Goal: Communication & Community: Answer question/provide support

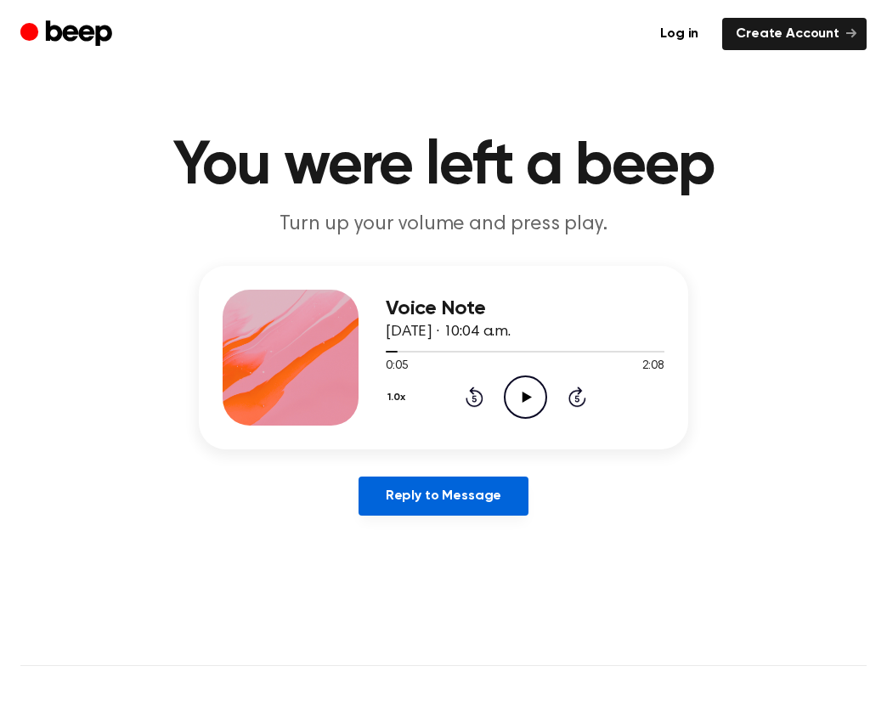
click at [497, 492] on link "Reply to Message" at bounding box center [444, 496] width 170 height 39
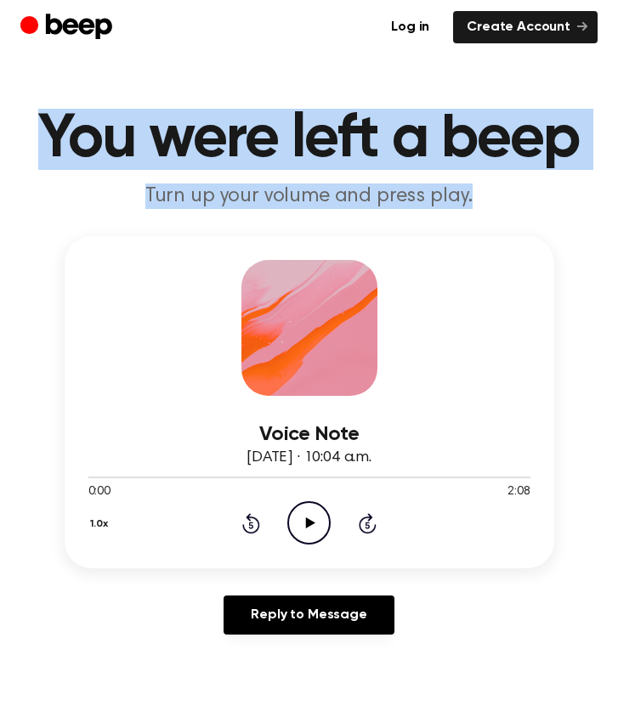
drag, startPoint x: 45, startPoint y: 127, endPoint x: 590, endPoint y: 191, distance: 548.5
click at [590, 191] on header "You were left a beep Turn up your volume and press play." at bounding box center [308, 159] width 577 height 100
click at [590, 191] on p "Turn up your volume and press play." at bounding box center [308, 196] width 577 height 25
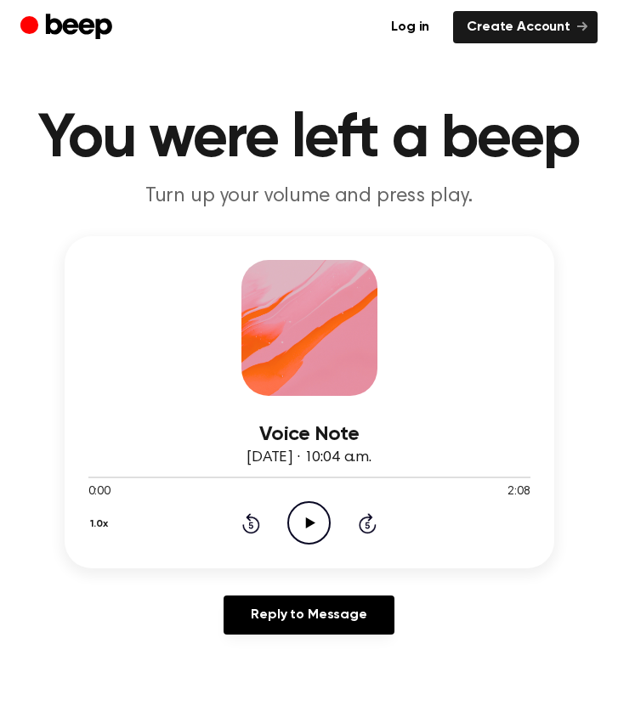
click at [303, 526] on icon "Play Audio" at bounding box center [308, 522] width 43 height 43
click at [316, 518] on icon "Pause Audio" at bounding box center [308, 522] width 43 height 43
click at [254, 518] on icon at bounding box center [251, 523] width 18 height 20
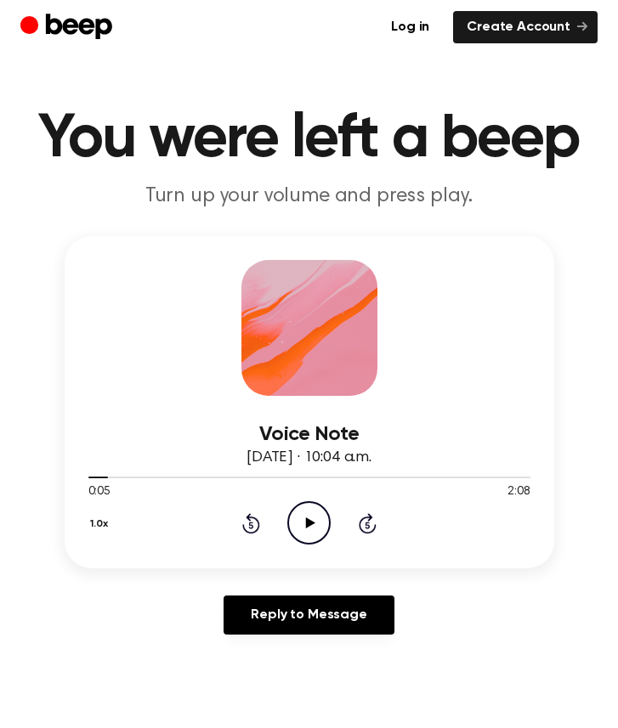
click at [313, 525] on icon "Play Audio" at bounding box center [308, 522] width 43 height 43
click at [323, 521] on icon "Play Audio" at bounding box center [308, 522] width 43 height 43
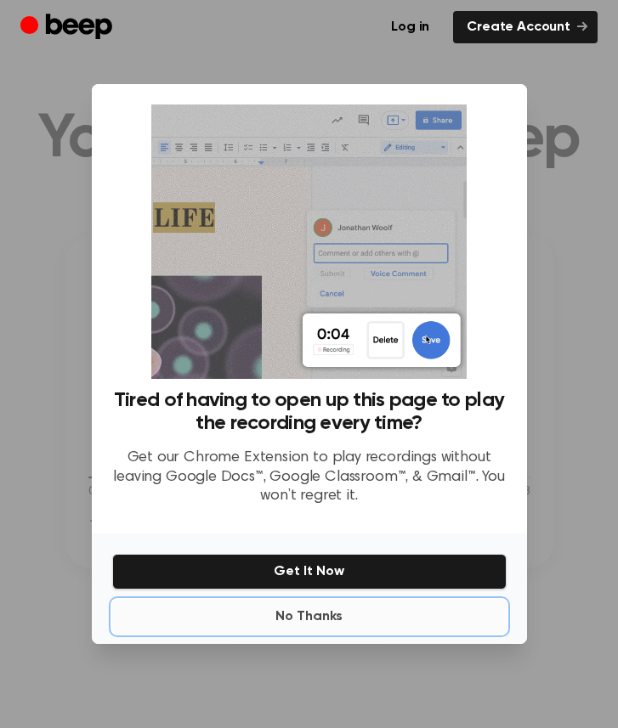
click at [309, 617] on button "No Thanks" at bounding box center [309, 617] width 394 height 34
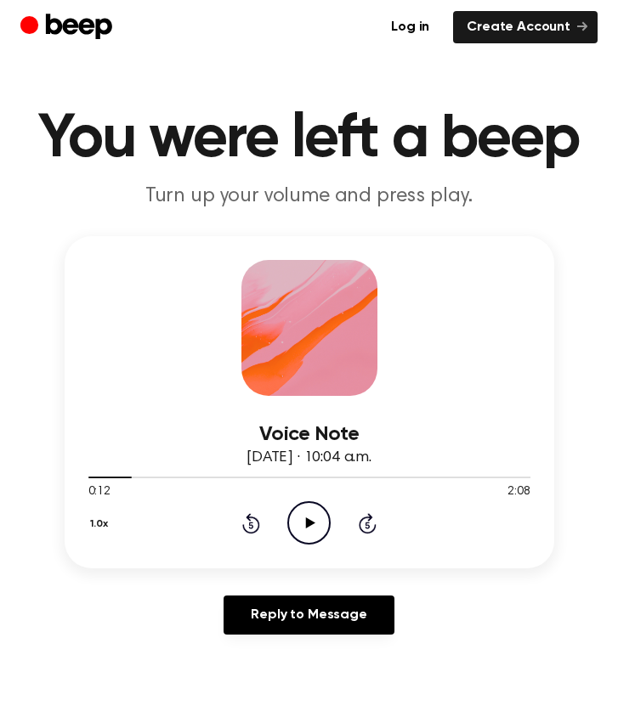
click at [314, 528] on icon "Play Audio" at bounding box center [308, 522] width 43 height 43
click at [246, 518] on icon "Rewind 5 seconds" at bounding box center [250, 523] width 19 height 22
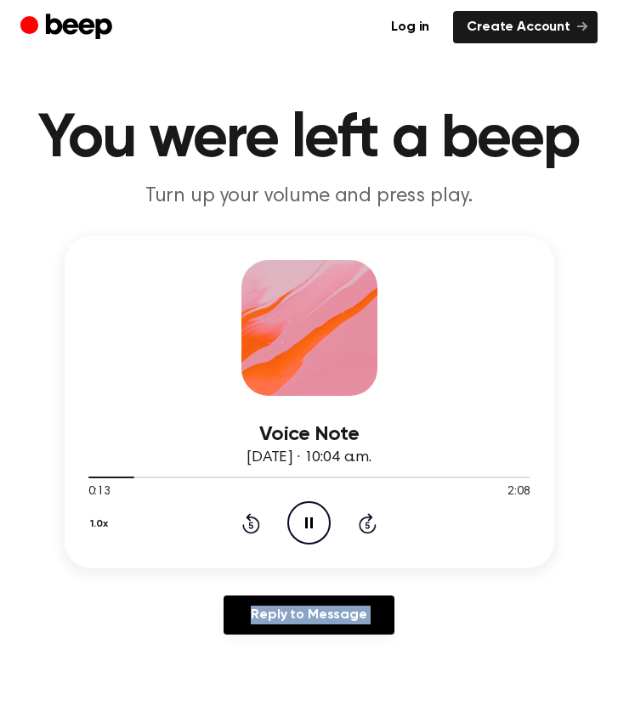
click at [313, 519] on icon "Pause Audio" at bounding box center [308, 522] width 43 height 43
click at [306, 518] on icon at bounding box center [310, 523] width 9 height 11
click at [249, 518] on icon at bounding box center [251, 523] width 18 height 20
click at [309, 514] on icon "Pause Audio" at bounding box center [308, 522] width 43 height 43
click at [252, 517] on icon at bounding box center [251, 523] width 18 height 20
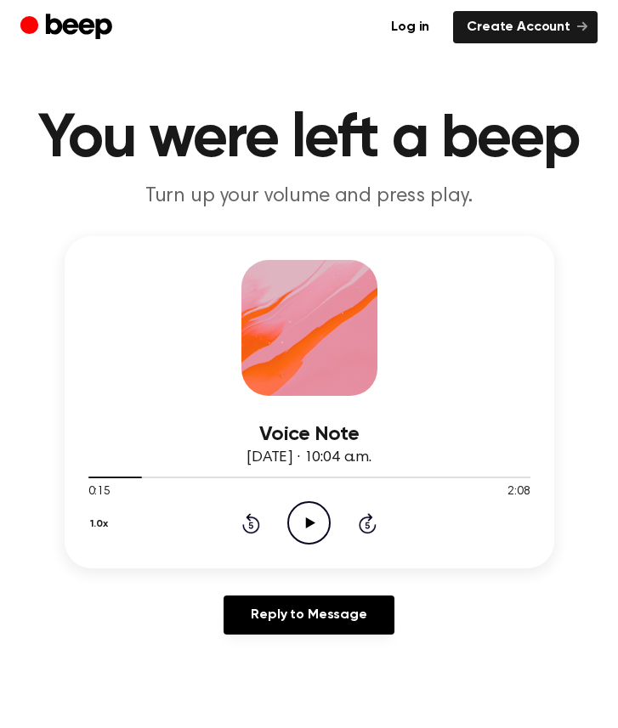
click at [252, 517] on icon at bounding box center [251, 523] width 18 height 20
click at [309, 534] on icon "Play Audio" at bounding box center [308, 522] width 43 height 43
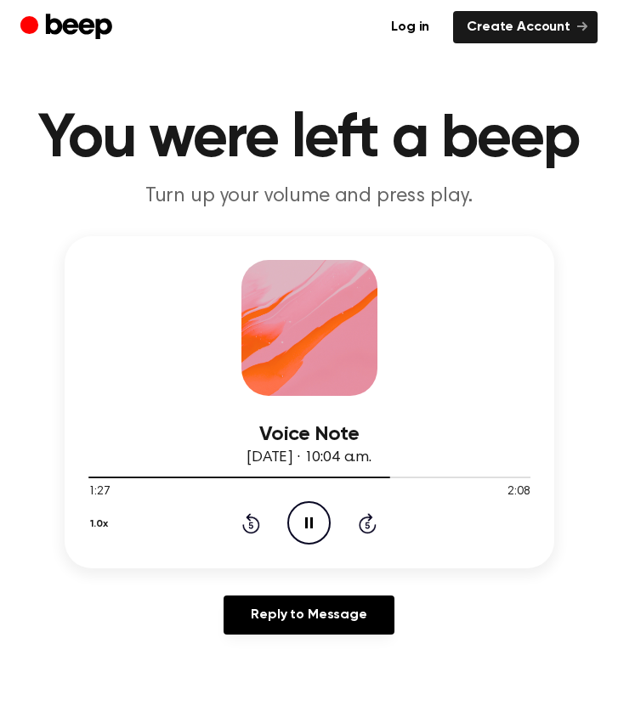
click at [309, 534] on icon "Pause Audio" at bounding box center [308, 522] width 43 height 43
click at [309, 534] on icon "Play Audio" at bounding box center [308, 522] width 43 height 43
